Goal: Find specific page/section: Find specific page/section

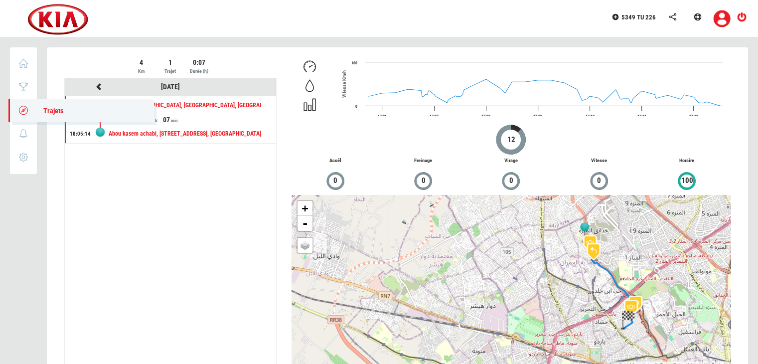
click at [26, 107] on icon at bounding box center [23, 110] width 11 height 7
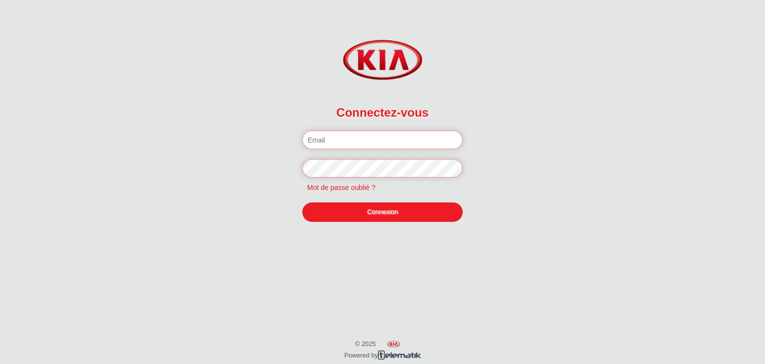
type input "boudriga.zied@hotmail.com"
click at [385, 214] on link "Connexion" at bounding box center [382, 211] width 161 height 19
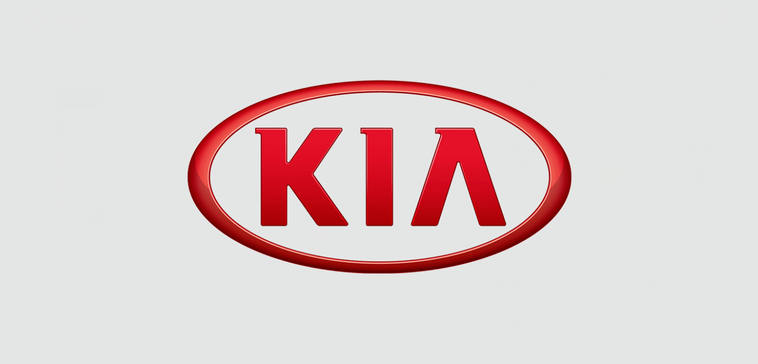
scroll to position [41, 0]
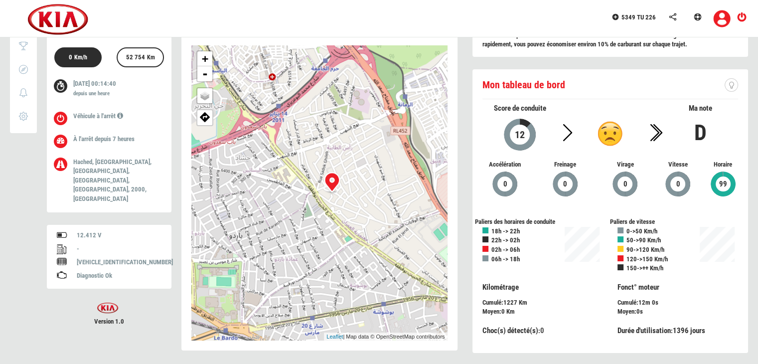
drag, startPoint x: 305, startPoint y: 215, endPoint x: 369, endPoint y: 196, distance: 67.0
click at [368, 199] on div "+ - OSM Map Google Map Google Satellite Leaflet | Map data © OpenStreetMap cont…" at bounding box center [319, 192] width 256 height 295
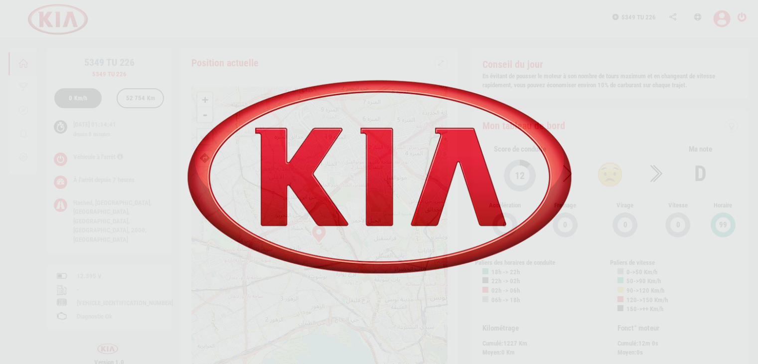
scroll to position [41, 0]
